Goal: Information Seeking & Learning: Learn about a topic

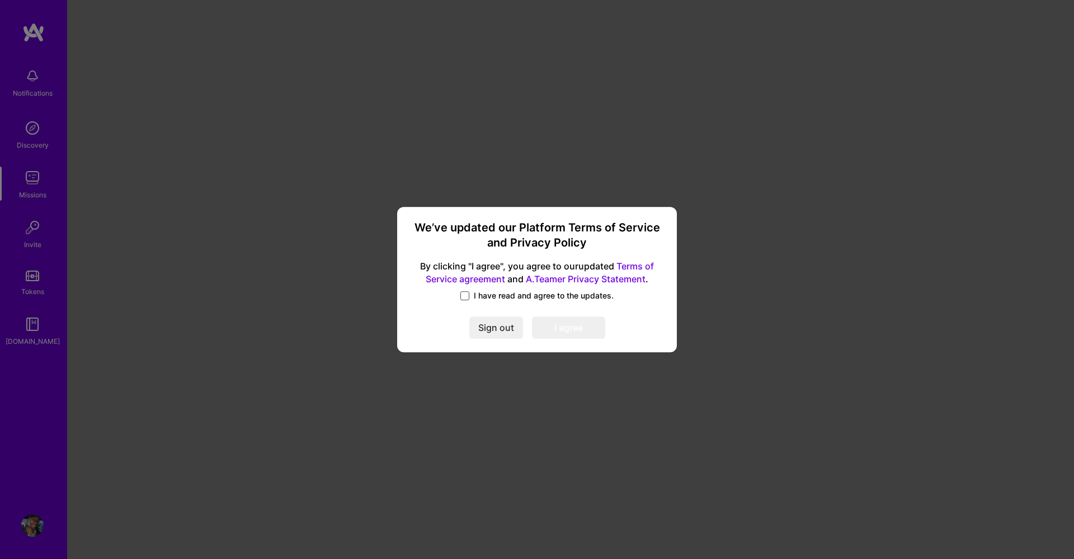
click at [465, 294] on span at bounding box center [464, 295] width 9 height 9
click at [0, 0] on input "I have read and agree to the updates." at bounding box center [0, 0] width 0 height 0
click at [591, 327] on button "I agree" at bounding box center [568, 328] width 73 height 22
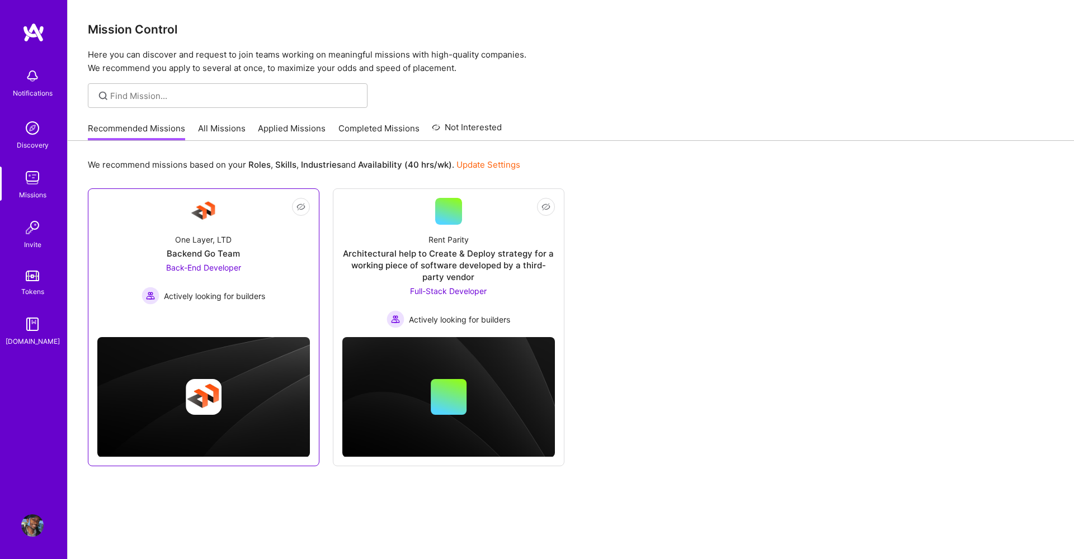
click at [221, 263] on span "Back-End Developer" at bounding box center [203, 268] width 75 height 10
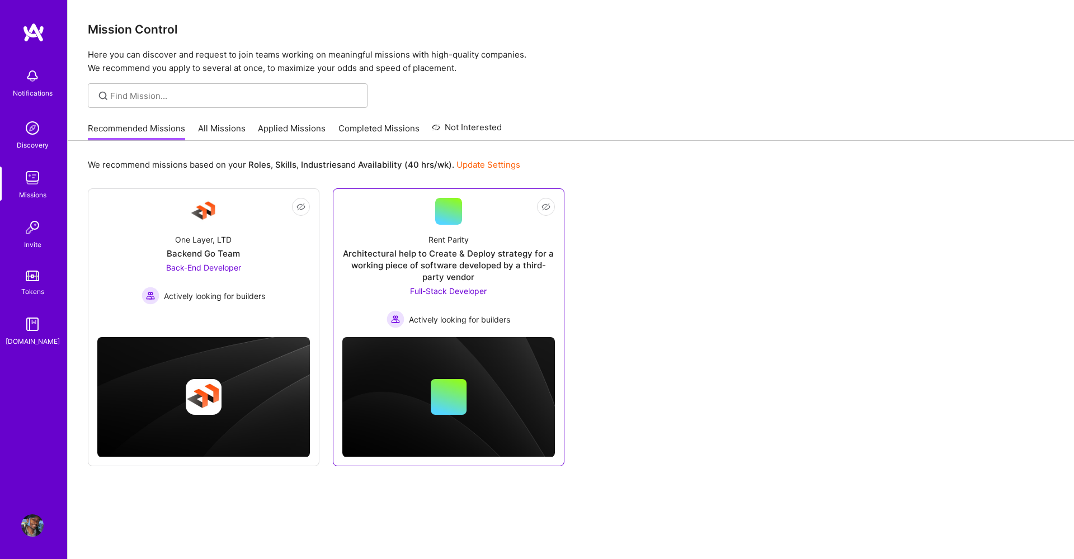
click at [444, 260] on div "Architectural help to Create & Deploy strategy for a working piece of software …" at bounding box center [448, 265] width 213 height 35
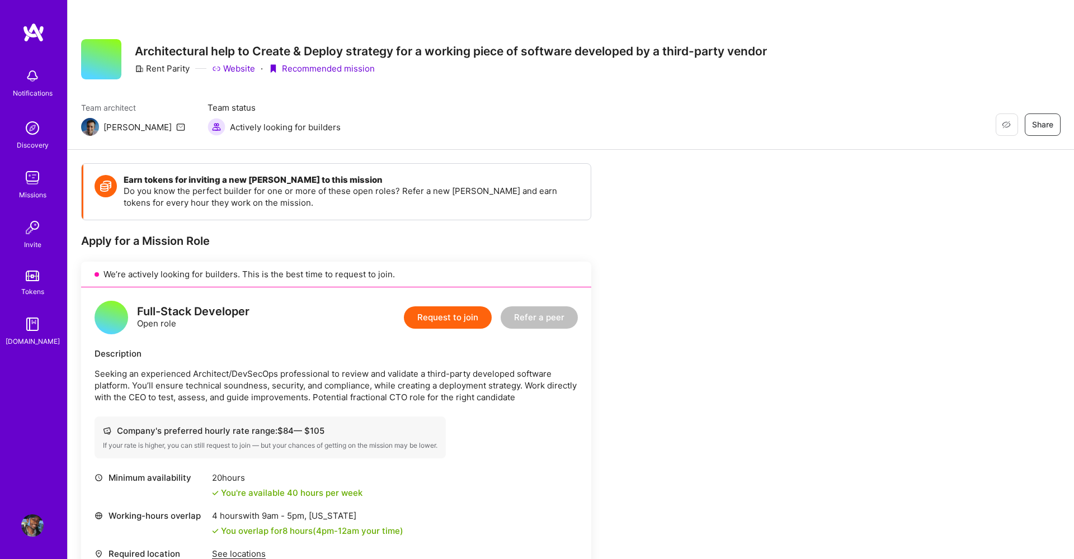
click at [39, 170] on img at bounding box center [32, 178] width 22 height 22
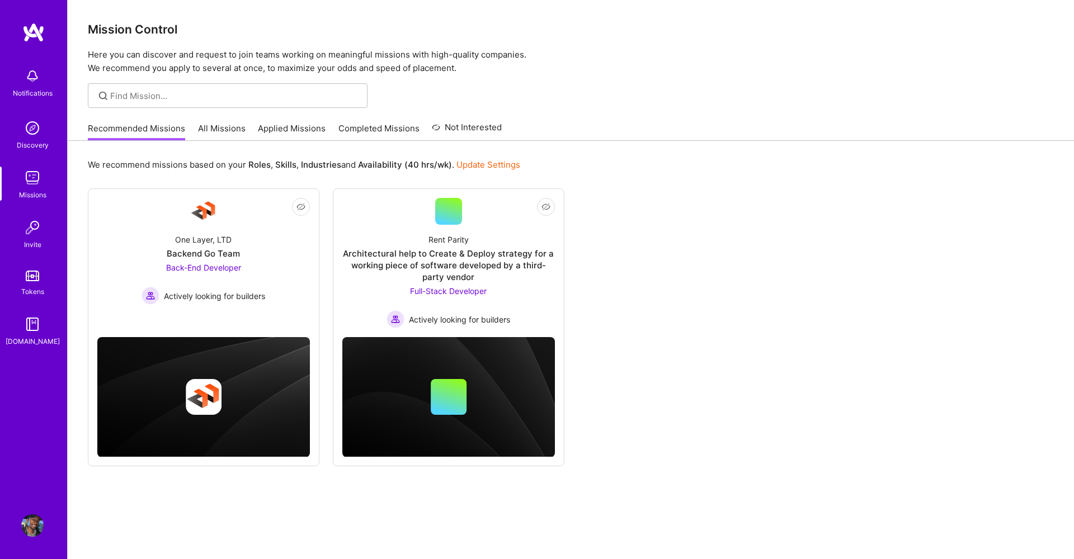
click at [212, 131] on link "All Missions" at bounding box center [222, 131] width 48 height 18
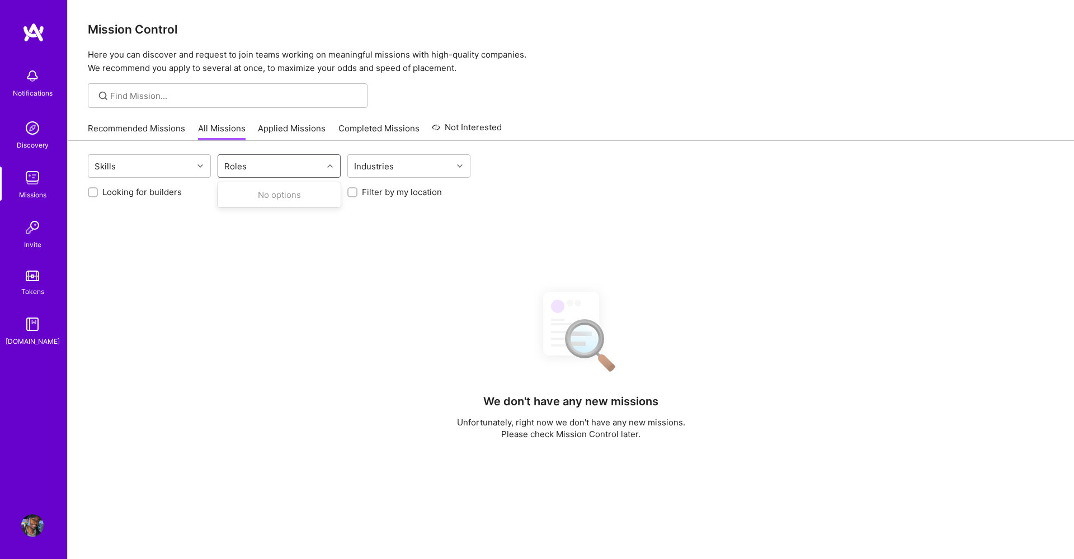
click at [255, 165] on div "Roles" at bounding box center [270, 166] width 105 height 22
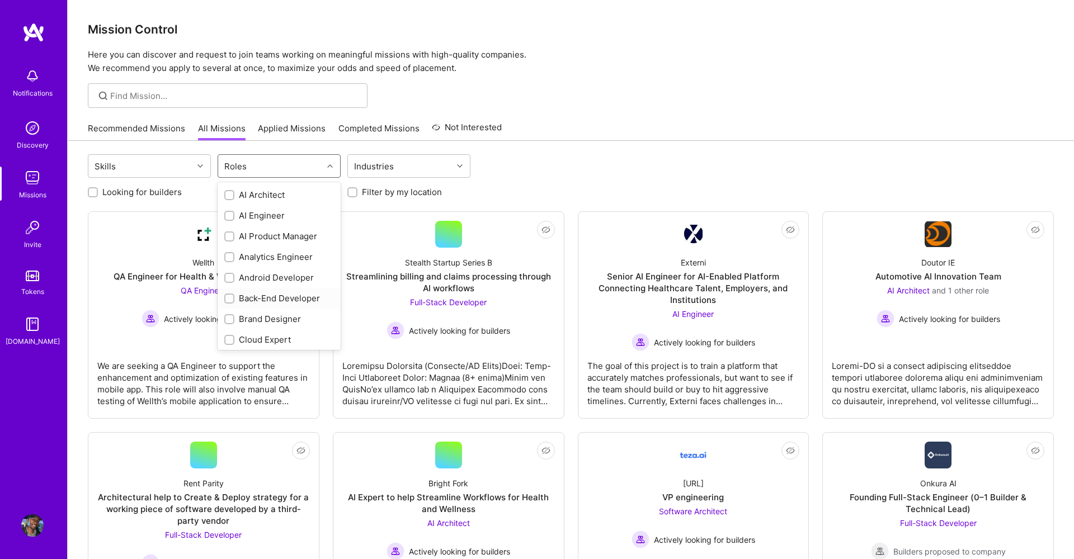
click at [229, 299] on input "checkbox" at bounding box center [231, 299] width 8 height 8
checkbox input "true"
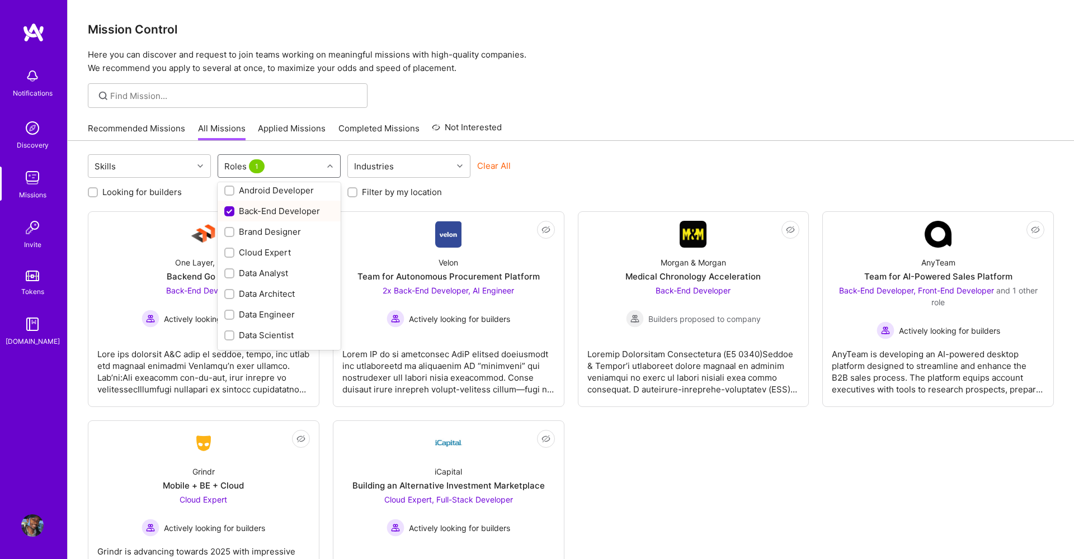
scroll to position [153, 0]
click at [227, 333] on input "checkbox" at bounding box center [231, 333] width 8 height 8
checkbox input "true"
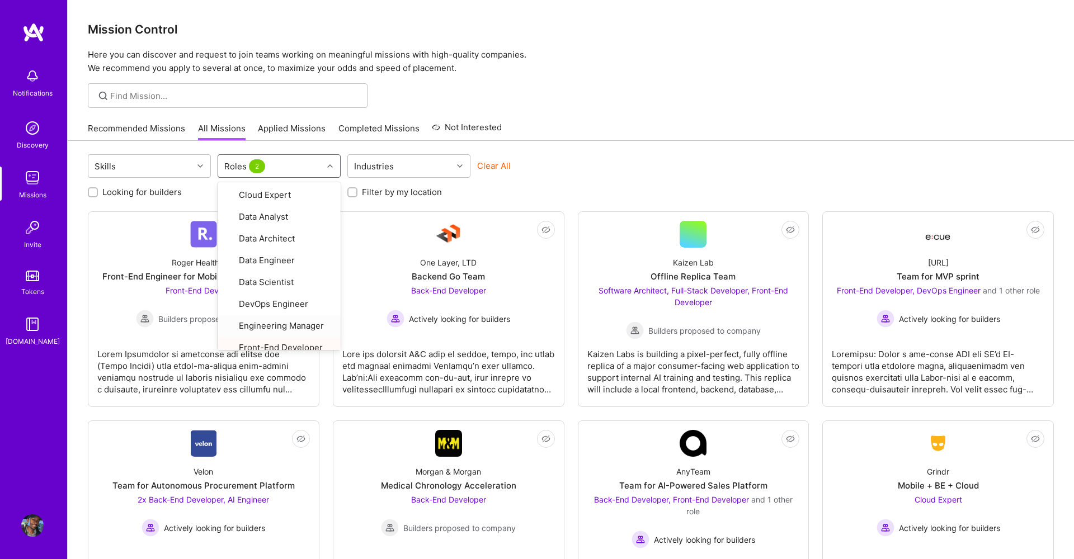
click at [618, 105] on div at bounding box center [571, 95] width 1006 height 25
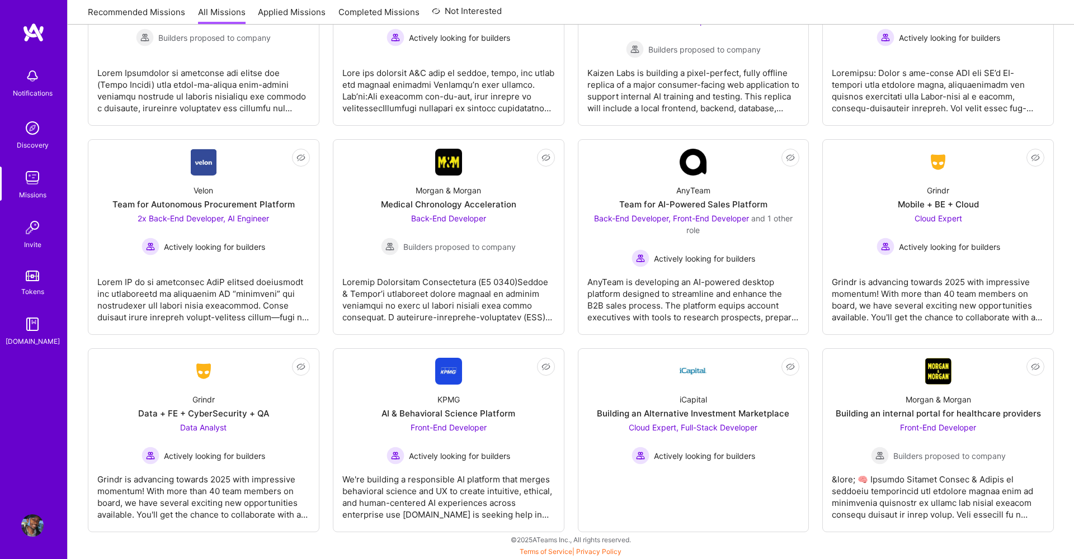
scroll to position [281, 0]
